Goal: Submit feedback/report problem

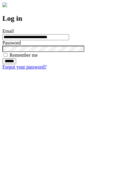
click at [16, 64] on input "******" at bounding box center [9, 61] width 14 height 6
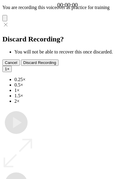
type input "**********"
